Goal: Submit feedback/report problem

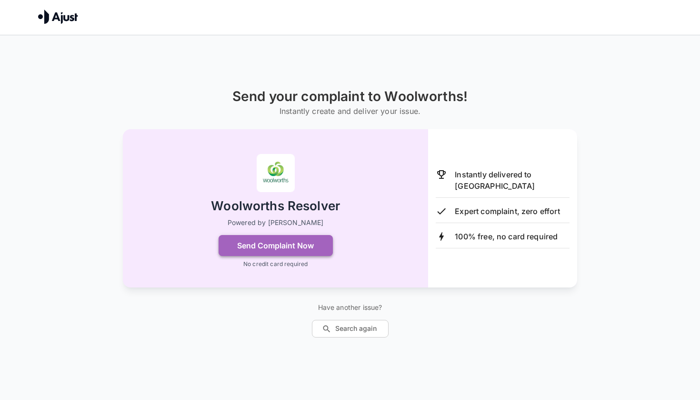
click at [295, 246] on button "Send Complaint Now" at bounding box center [276, 245] width 114 height 21
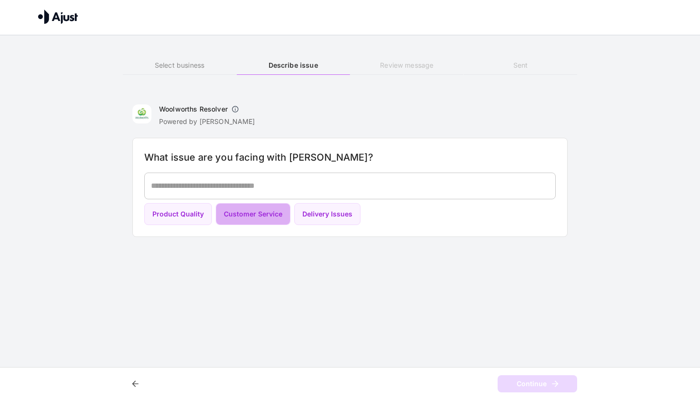
click at [259, 215] on button "Customer Service" at bounding box center [253, 214] width 75 height 22
type textarea "**********"
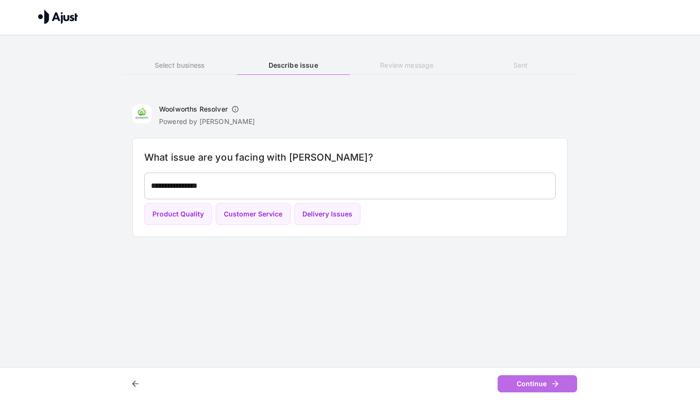
click at [523, 379] on button "Continue" at bounding box center [538, 384] width 80 height 18
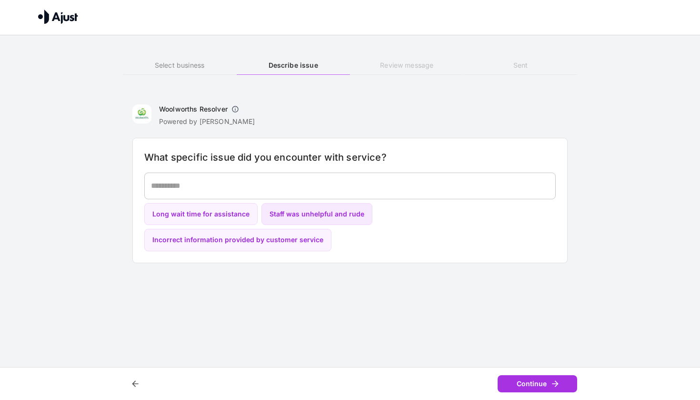
click at [340, 216] on button "Staff was unhelpful and rude" at bounding box center [316, 214] width 111 height 22
click at [522, 381] on button "Continue" at bounding box center [538, 384] width 80 height 18
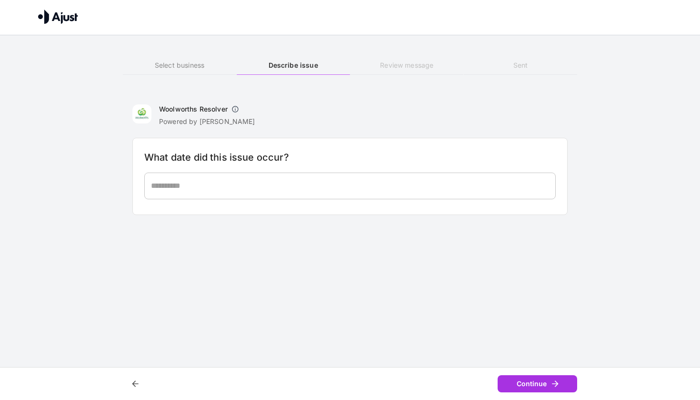
click at [259, 196] on div "* ​" at bounding box center [350, 185] width 412 height 27
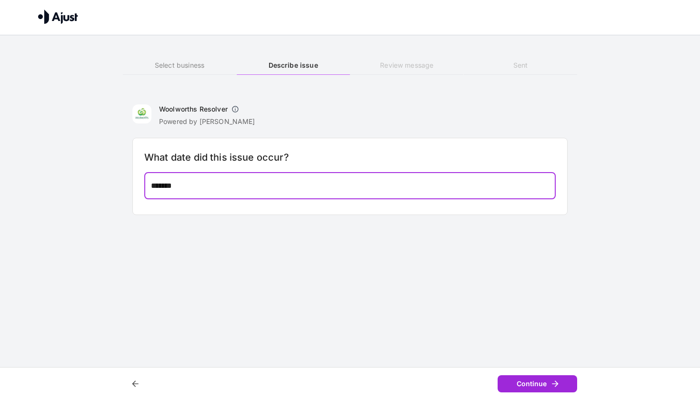
type textarea "*******"
click at [529, 386] on button "Continue" at bounding box center [538, 384] width 80 height 18
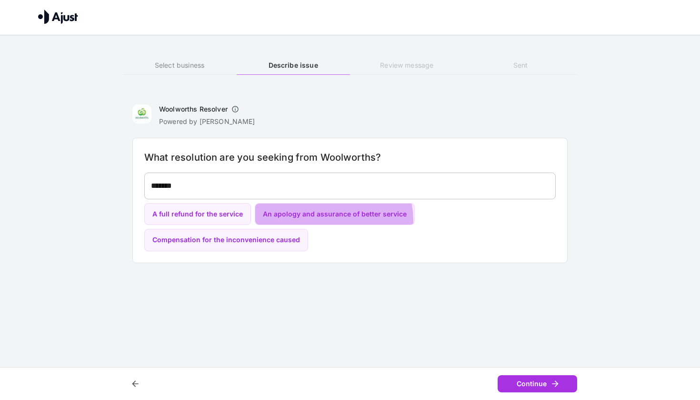
click at [324, 220] on button "An apology and assurance of better service" at bounding box center [335, 214] width 160 height 22
click at [503, 382] on button "Continue" at bounding box center [538, 384] width 80 height 18
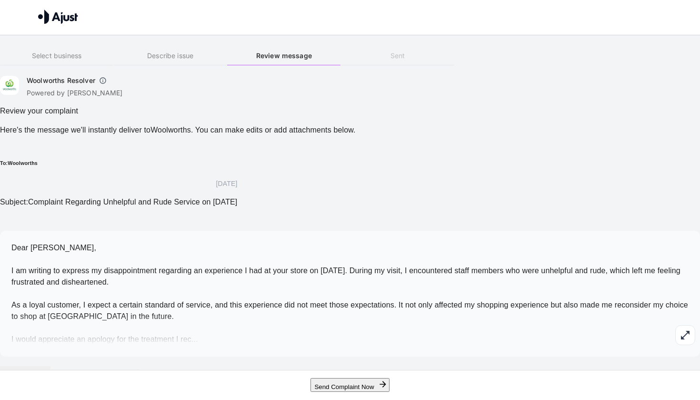
scroll to position [35, 0]
click at [680, 329] on icon "button" at bounding box center [685, 334] width 11 height 11
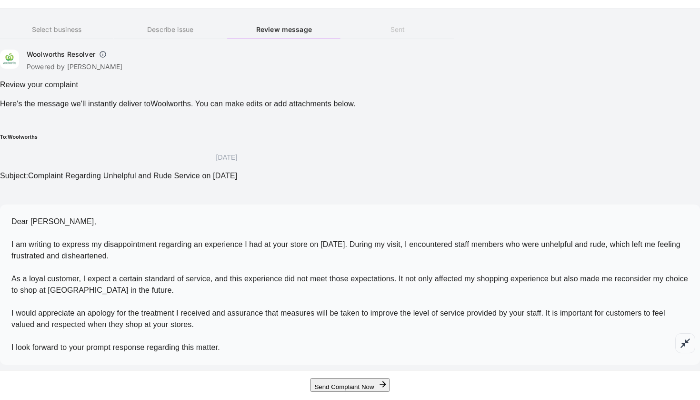
scroll to position [80, 0]
drag, startPoint x: 142, startPoint y: 143, endPoint x: 392, endPoint y: 308, distance: 299.3
copy span "Dear [PERSON_NAME], I am writing to express my disappointment regarding an expe…"
click at [353, 315] on div "Dear [PERSON_NAME], I am writing to express my disappointment regarding an expe…" at bounding box center [350, 284] width 700 height 160
